Goal: Task Accomplishment & Management: Use online tool/utility

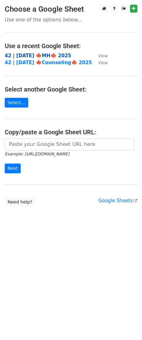
click at [42, 54] on strong "42 | [DATE] 🍁MH🍁 2025" at bounding box center [38, 56] width 67 height 6
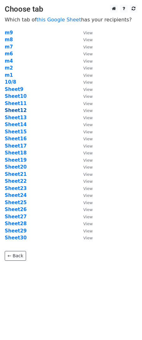
click at [15, 113] on strong "Sheet12" at bounding box center [16, 111] width 22 height 6
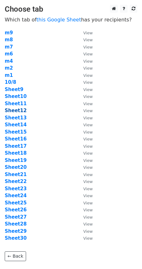
click at [16, 111] on strong "Sheet12" at bounding box center [16, 111] width 22 height 6
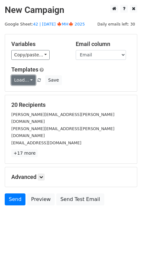
click at [20, 76] on link "Load..." at bounding box center [23, 80] width 24 height 10
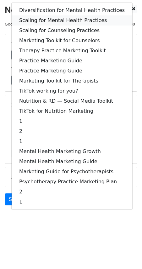
click at [57, 20] on link "Scaling for Mental Health Practices" at bounding box center [72, 20] width 121 height 10
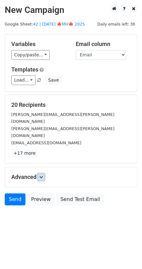
click at [42, 175] on icon at bounding box center [41, 177] width 4 height 4
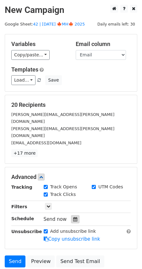
click at [72, 215] on div "Send now" at bounding box center [81, 219] width 74 height 8
click at [73, 217] on icon at bounding box center [75, 219] width 4 height 4
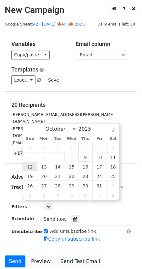
type input "2025-10-12 12:00"
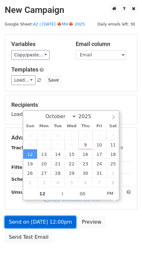
click at [35, 221] on link "Send on Oct 12 at 12:00pm" at bounding box center [40, 222] width 71 height 12
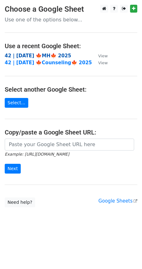
click at [34, 53] on strong "42 | [DATE] 🍁MH🍁 2025" at bounding box center [38, 56] width 67 height 6
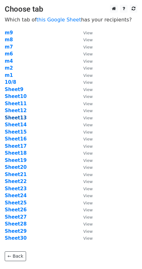
click at [19, 116] on strong "Sheet13" at bounding box center [16, 118] width 22 height 6
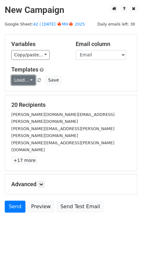
click at [23, 80] on link "Load..." at bounding box center [23, 80] width 24 height 10
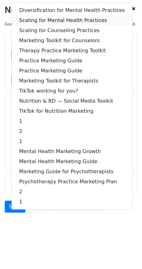
click at [51, 18] on link "Scaling for Mental Health Practices" at bounding box center [72, 20] width 121 height 10
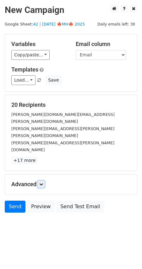
drag, startPoint x: 43, startPoint y: 161, endPoint x: 73, endPoint y: 212, distance: 59.2
click at [43, 182] on icon at bounding box center [41, 184] width 4 height 4
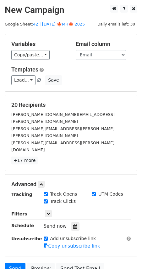
click at [72, 209] on div "Tracking Track Opens UTM Codes Track Clicks Filters Only include spreadsheet ro…" at bounding box center [71, 220] width 120 height 59
click at [73, 224] on icon at bounding box center [75, 226] width 4 height 4
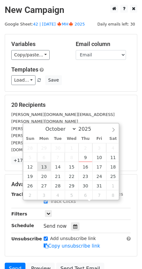
type input "2025-10-13 12:00"
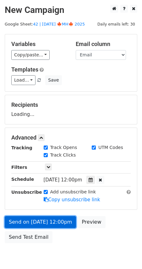
click at [44, 223] on link "Send on Oct 13 at 12:00pm" at bounding box center [40, 222] width 71 height 12
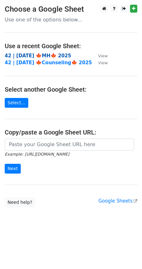
click at [52, 54] on strong "42 | [DATE] 🍁MH🍁 2025" at bounding box center [38, 56] width 67 height 6
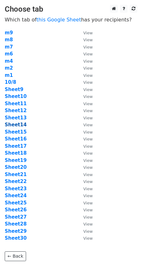
click at [17, 125] on strong "Sheet14" at bounding box center [16, 125] width 22 height 6
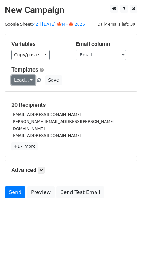
click at [25, 78] on link "Load..." at bounding box center [23, 80] width 24 height 10
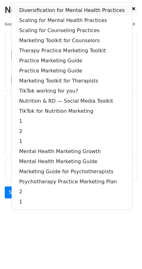
click at [45, 11] on link "Diversification for Mental Health Practices" at bounding box center [72, 10] width 121 height 10
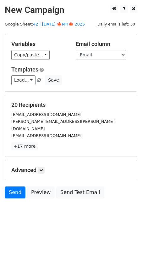
click at [45, 160] on div "Advanced Tracking Track Opens UTM Codes Track Clicks Filters Only include sprea…" at bounding box center [71, 170] width 132 height 20
click at [42, 168] on icon at bounding box center [41, 170] width 4 height 4
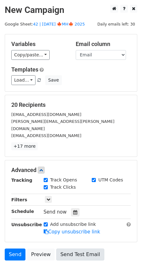
click at [71, 208] on div at bounding box center [75, 212] width 8 height 8
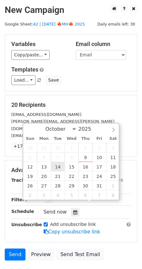
type input "2025-10-14 12:00"
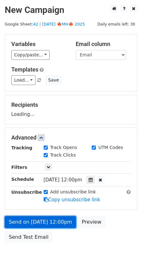
click at [41, 222] on link "Send on Oct 14 at 12:00pm" at bounding box center [40, 222] width 71 height 12
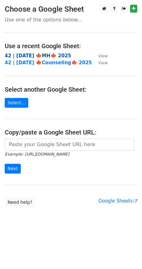
click at [50, 53] on strong "42 | [DATE] 🍁MH🍁 2025" at bounding box center [38, 56] width 67 height 6
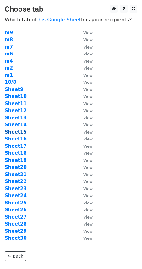
click at [20, 132] on strong "Sheet15" at bounding box center [16, 132] width 22 height 6
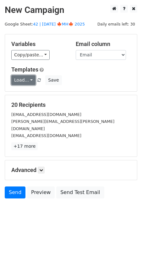
click at [20, 78] on link "Load..." at bounding box center [23, 80] width 24 height 10
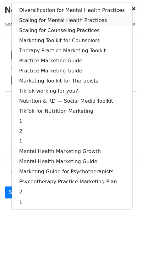
click at [51, 20] on link "Scaling for Mental Health Practices" at bounding box center [72, 20] width 121 height 10
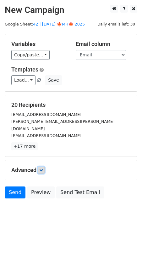
click at [43, 166] on link at bounding box center [41, 169] width 7 height 7
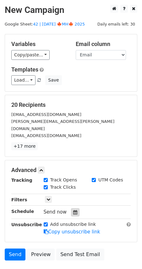
click at [73, 210] on icon at bounding box center [75, 212] width 4 height 4
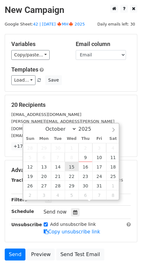
type input "2025-10-15 12:00"
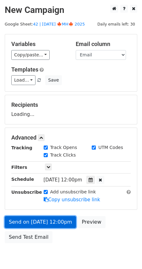
click at [56, 220] on link "Send on Oct 15 at 12:00pm" at bounding box center [40, 222] width 71 height 12
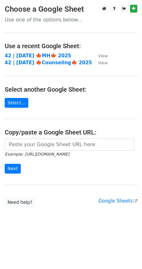
click at [49, 52] on td "42 | [DATE] 🍁MH🍁 2025" at bounding box center [48, 55] width 87 height 7
click at [46, 56] on strong "42 | [DATE] 🍁MH🍁 2025" at bounding box center [38, 56] width 67 height 6
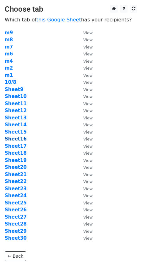
click at [17, 138] on strong "Sheet16" at bounding box center [16, 139] width 22 height 6
